Goal: Information Seeking & Learning: Learn about a topic

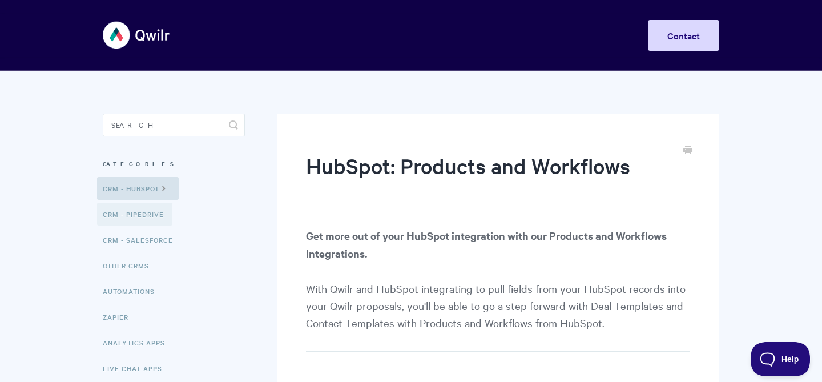
click at [142, 217] on link "CRM - Pipedrive" at bounding box center [134, 214] width 75 height 23
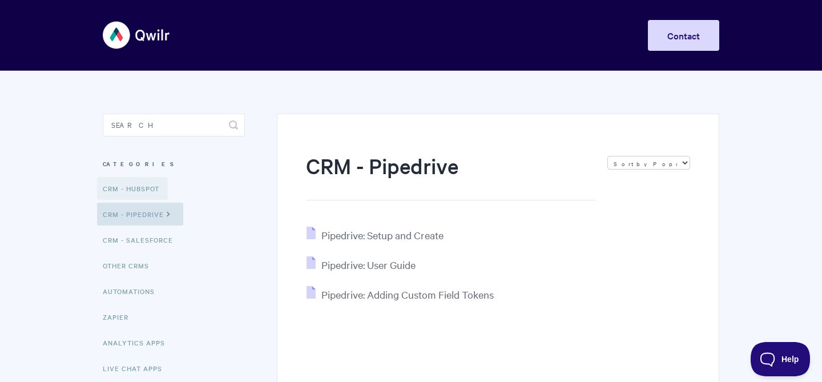
click at [144, 187] on link "CRM - HubSpot" at bounding box center [132, 188] width 71 height 23
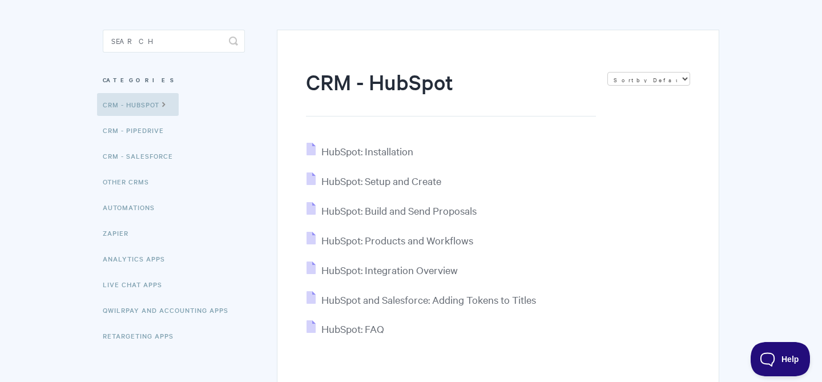
scroll to position [84, 0]
click at [450, 244] on span "HubSpot: Products and Workflows" at bounding box center [397, 239] width 152 height 13
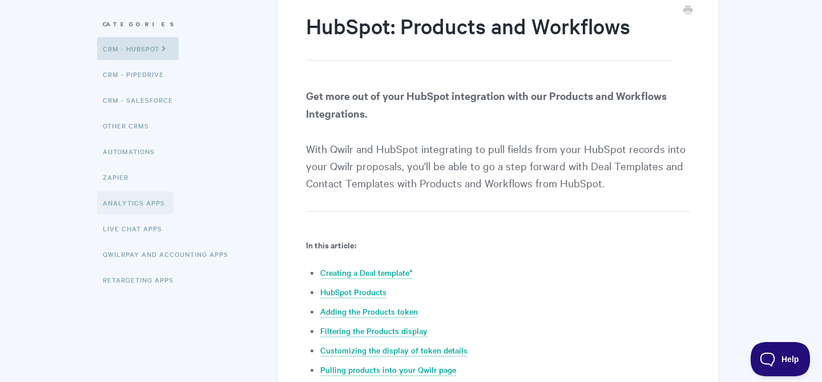
scroll to position [126, 0]
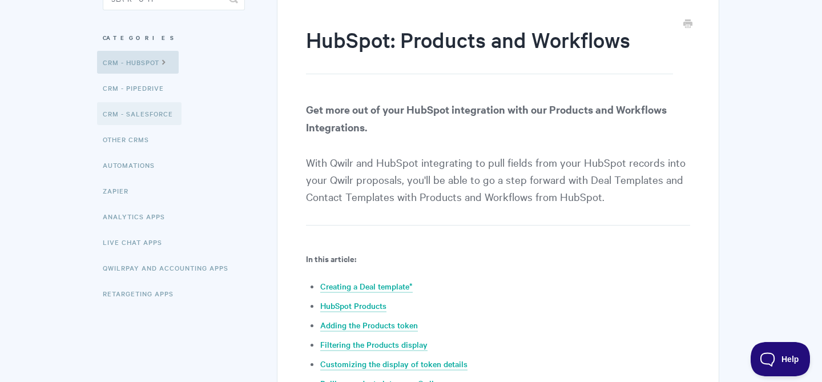
click at [153, 110] on link "CRM - Salesforce" at bounding box center [139, 113] width 84 height 23
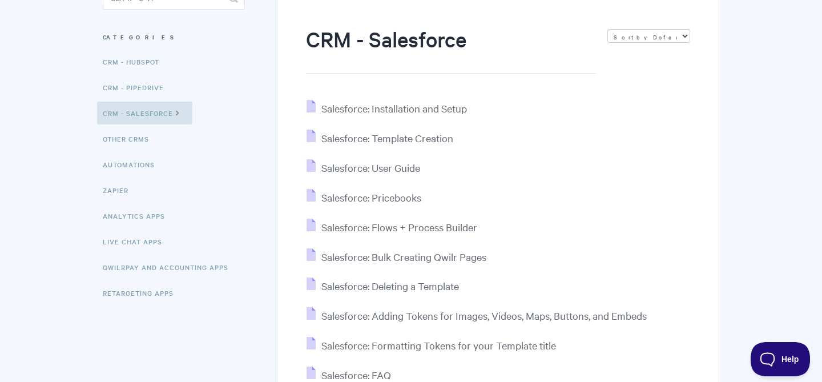
scroll to position [128, 0]
click at [453, 226] on span "Salesforce: Flows + Process Builder" at bounding box center [399, 225] width 156 height 13
click at [391, 197] on span "Salesforce: Pricebooks" at bounding box center [371, 195] width 100 height 13
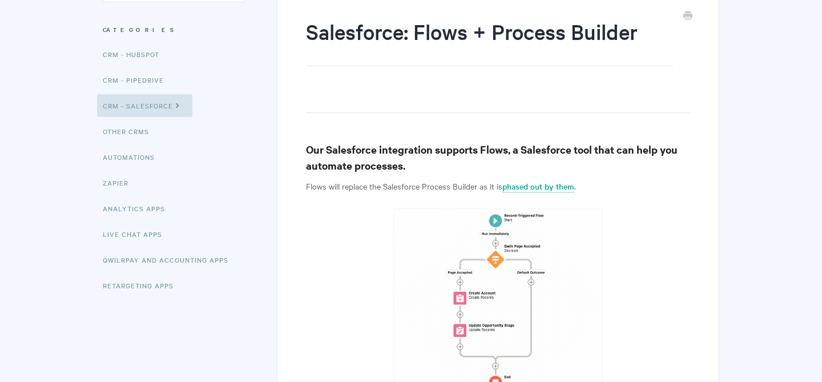
scroll to position [139, 0]
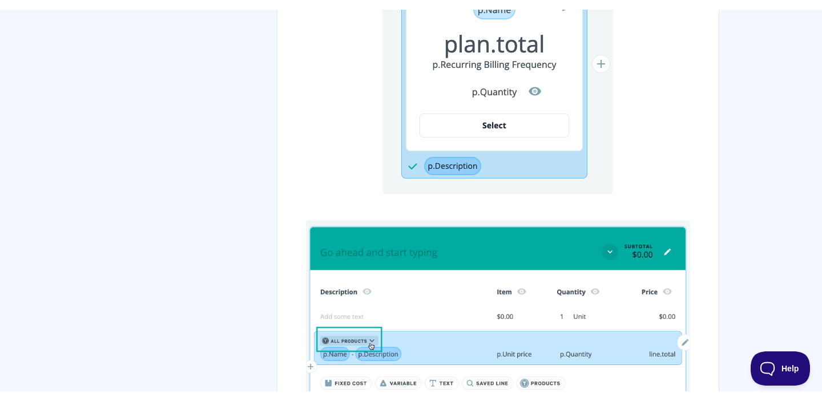
scroll to position [4376, 0]
